Goal: Task Accomplishment & Management: Complete application form

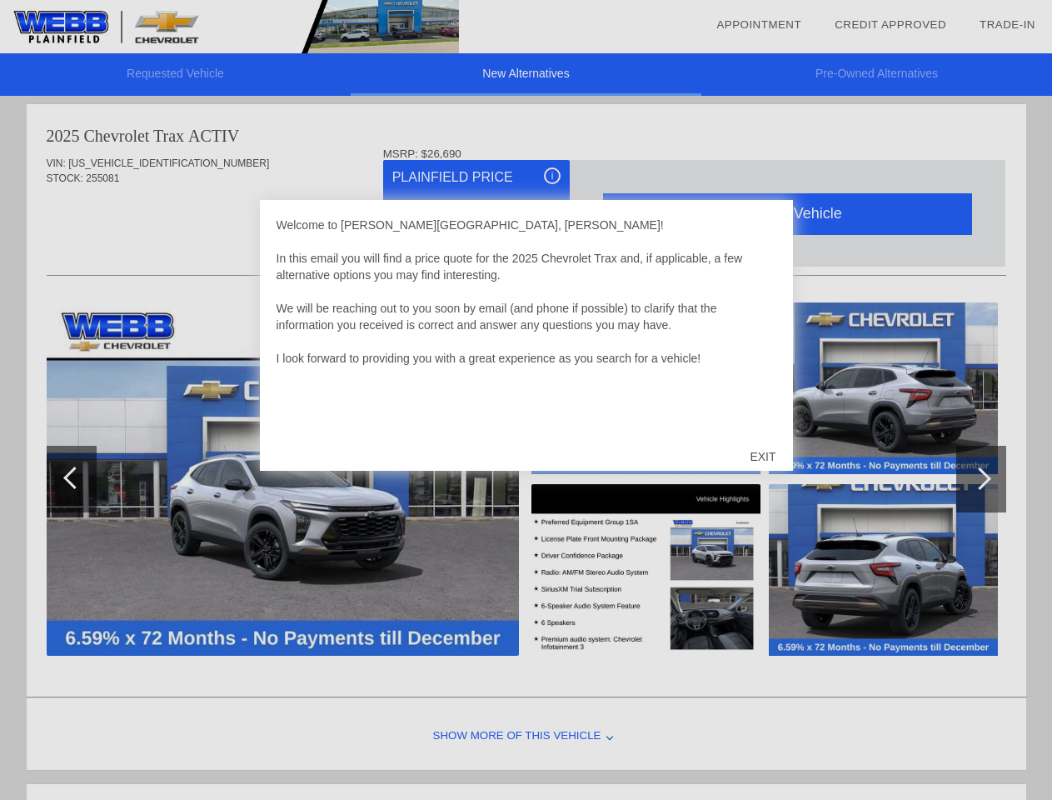
click at [759, 25] on link "Appointment" at bounding box center [759, 24] width 85 height 12
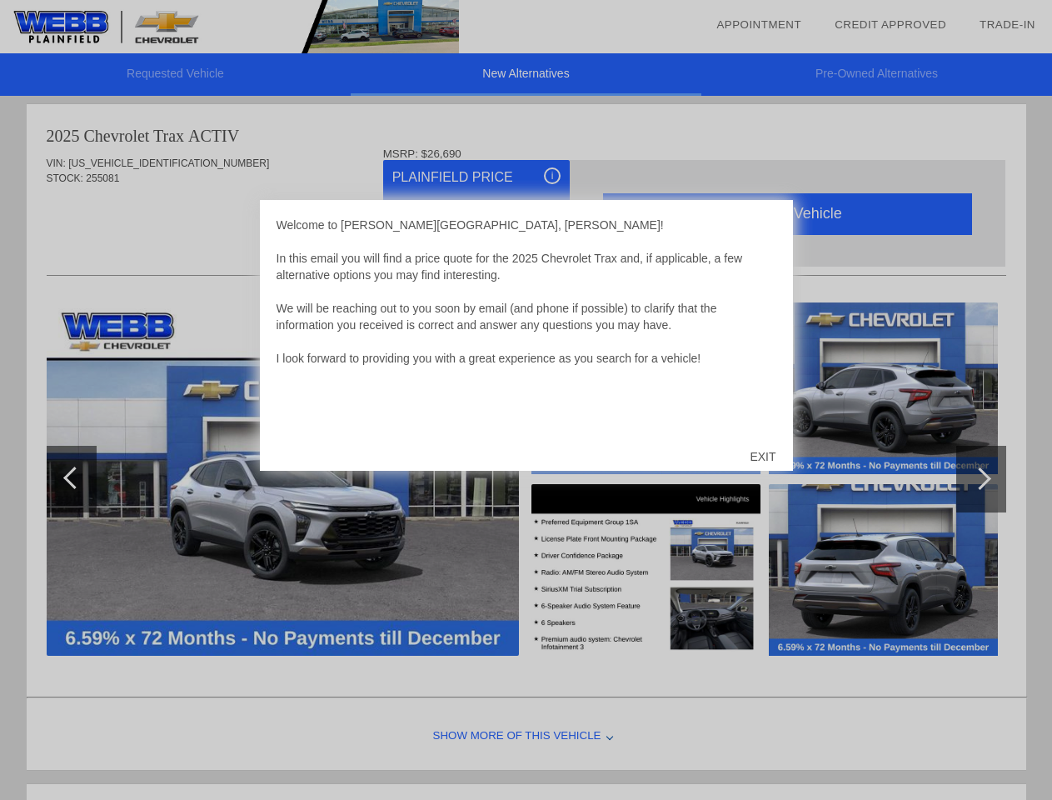
click at [762, 457] on div "EXIT" at bounding box center [762, 457] width 59 height 50
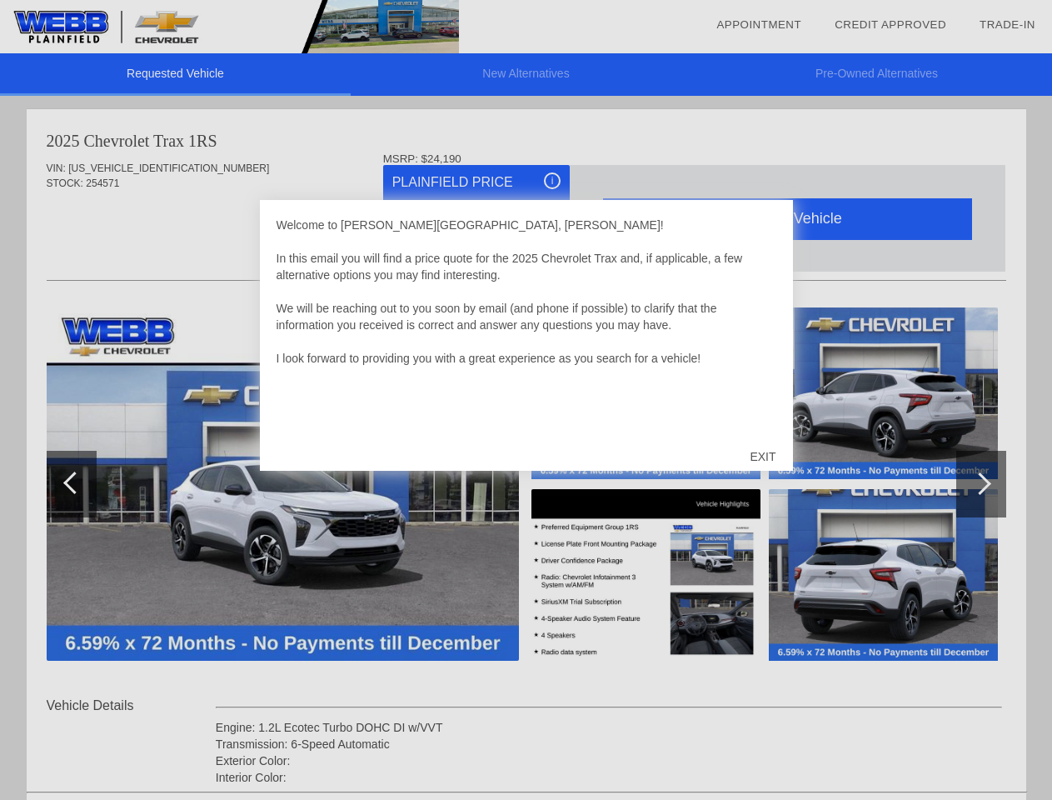
click at [759, 25] on link "Appointment" at bounding box center [759, 24] width 85 height 12
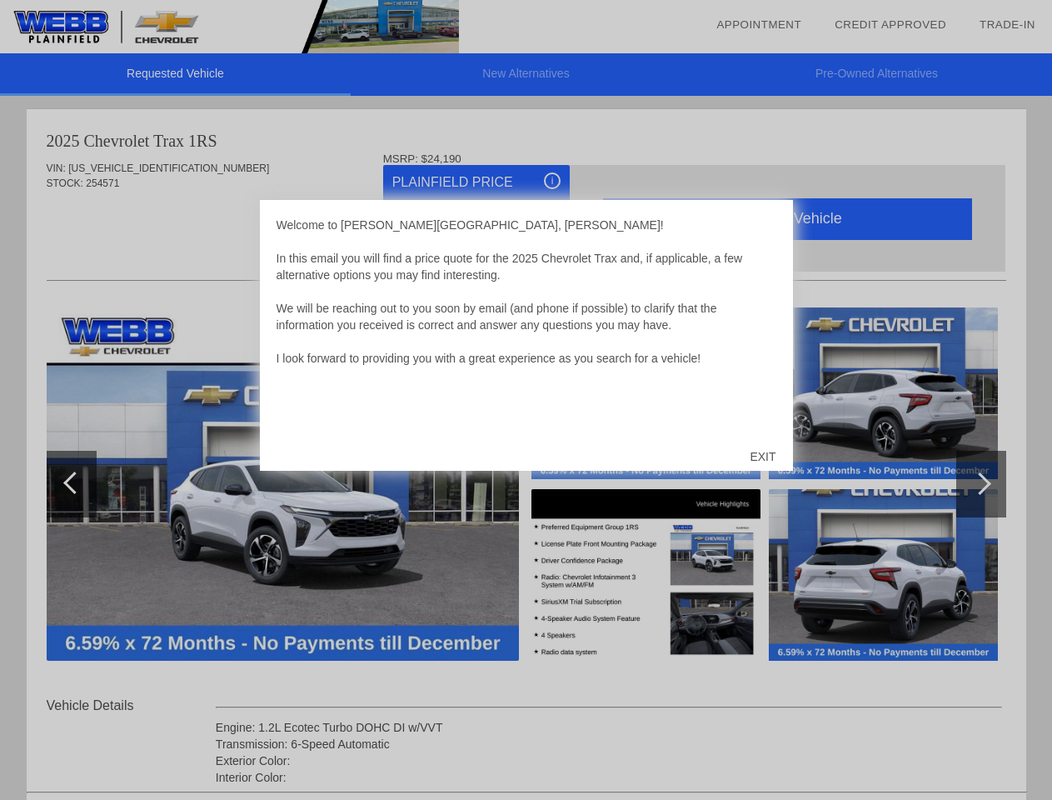
click at [762, 457] on div "EXIT" at bounding box center [762, 457] width 59 height 50
